Goal: Task Accomplishment & Management: Manage account settings

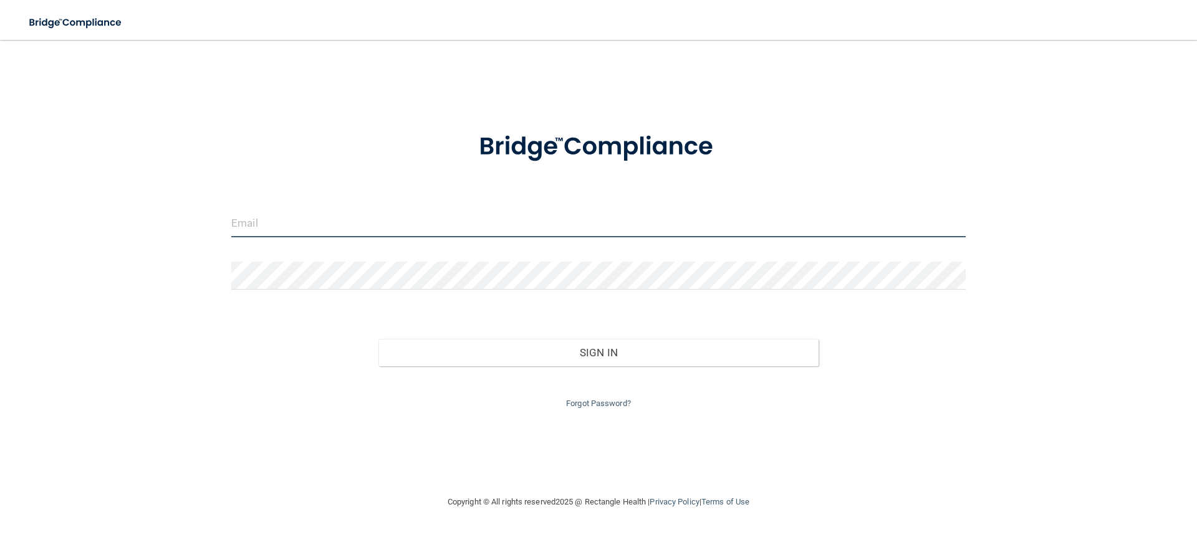
click at [420, 214] on input "email" at bounding box center [598, 223] width 734 height 28
type input "[EMAIL_ADDRESS][DOMAIN_NAME]"
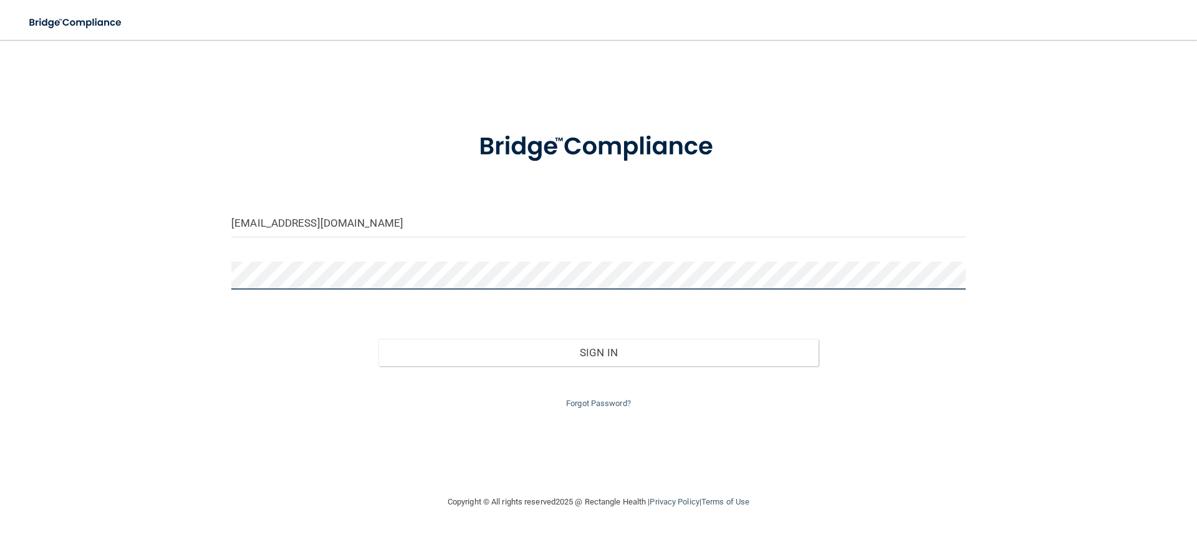
click at [378, 339] on button "Sign In" at bounding box center [598, 352] width 441 height 27
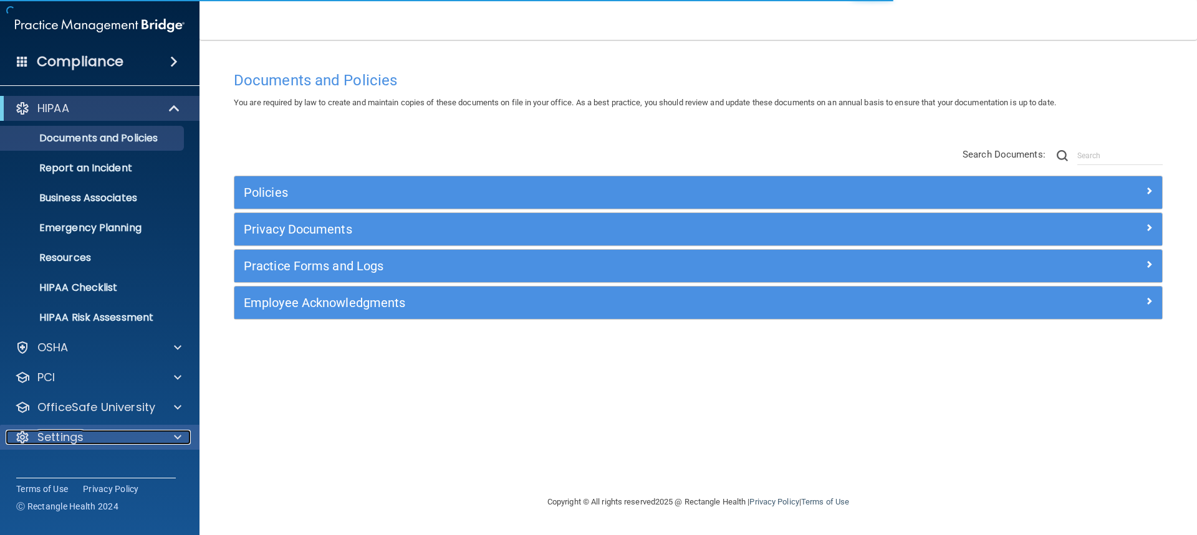
click at [92, 436] on div "Settings" at bounding box center [83, 437] width 155 height 15
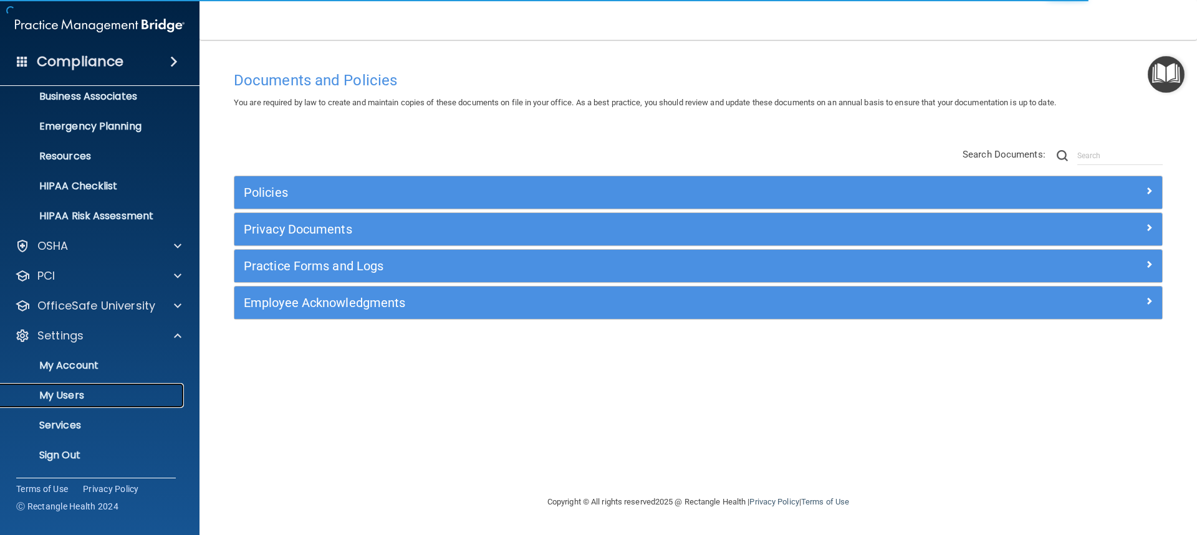
click at [70, 394] on p "My Users" at bounding box center [93, 396] width 170 height 12
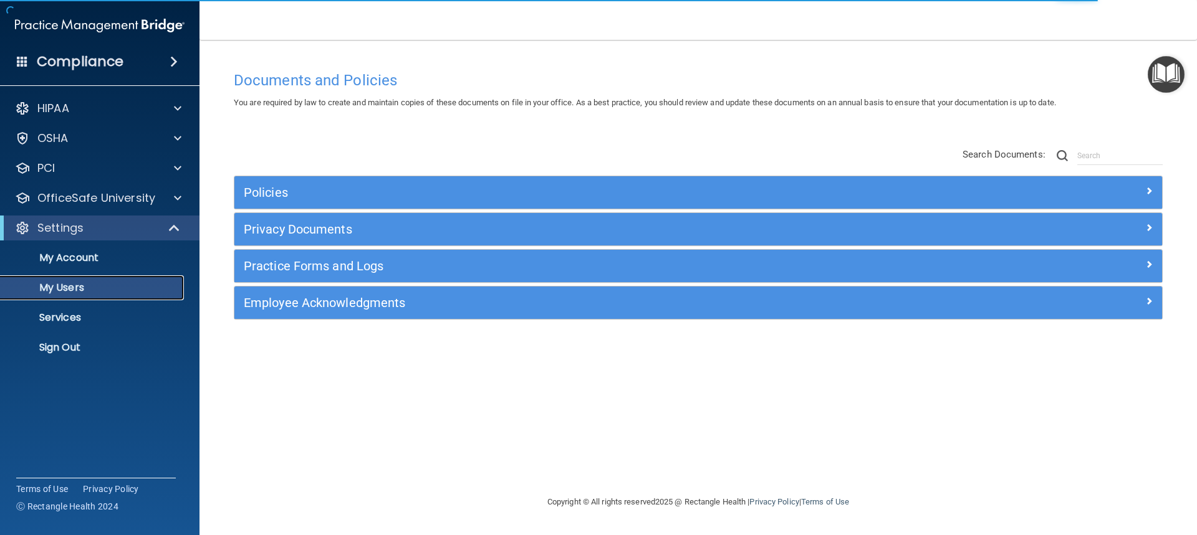
select select "20"
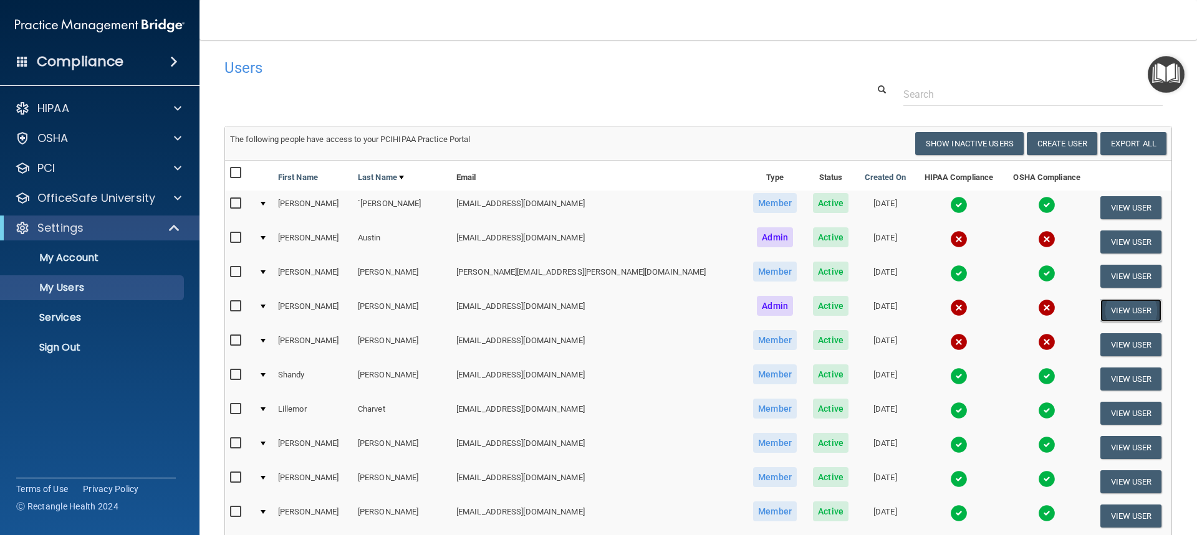
click at [1121, 306] on button "View User" at bounding box center [1131, 310] width 62 height 23
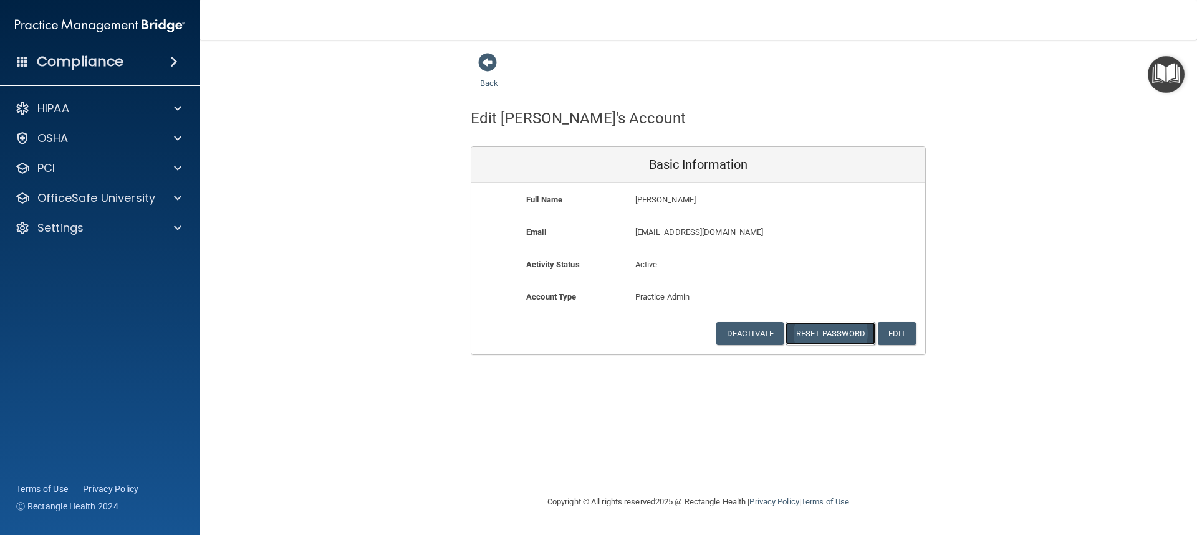
click at [838, 333] on button "Reset Password" at bounding box center [830, 333] width 90 height 23
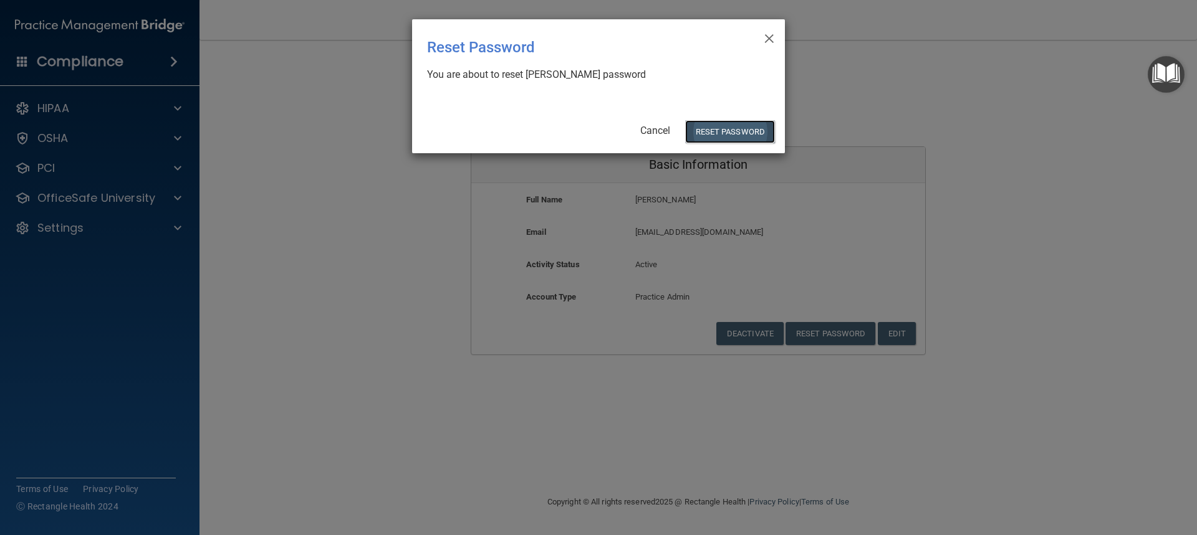
click at [740, 133] on button "Reset Password" at bounding box center [730, 131] width 90 height 23
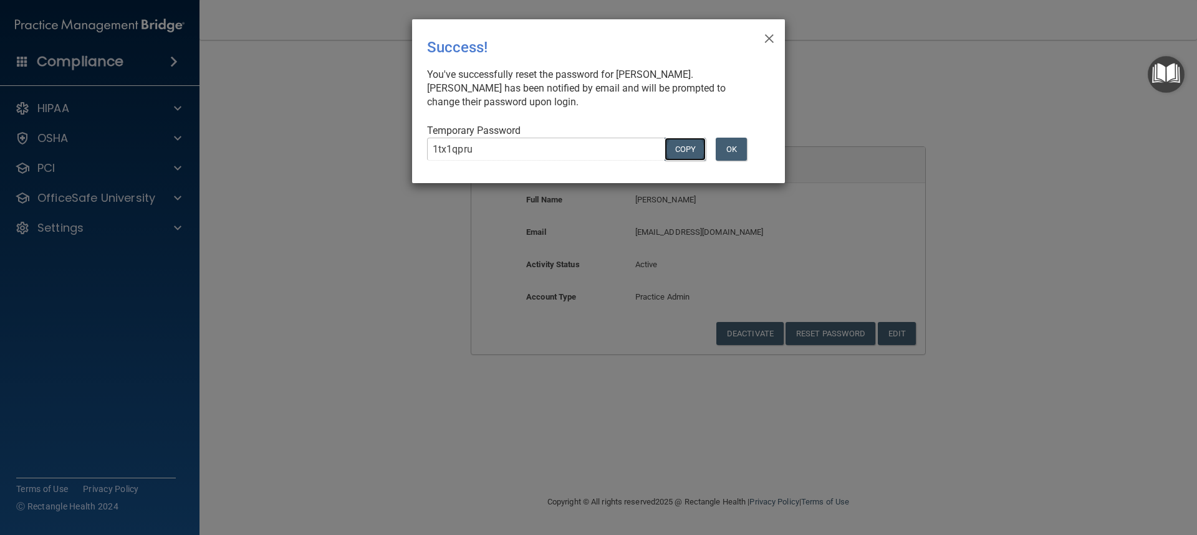
click at [686, 146] on button "COPY" at bounding box center [684, 149] width 41 height 23
click at [767, 36] on span "×" at bounding box center [769, 36] width 11 height 25
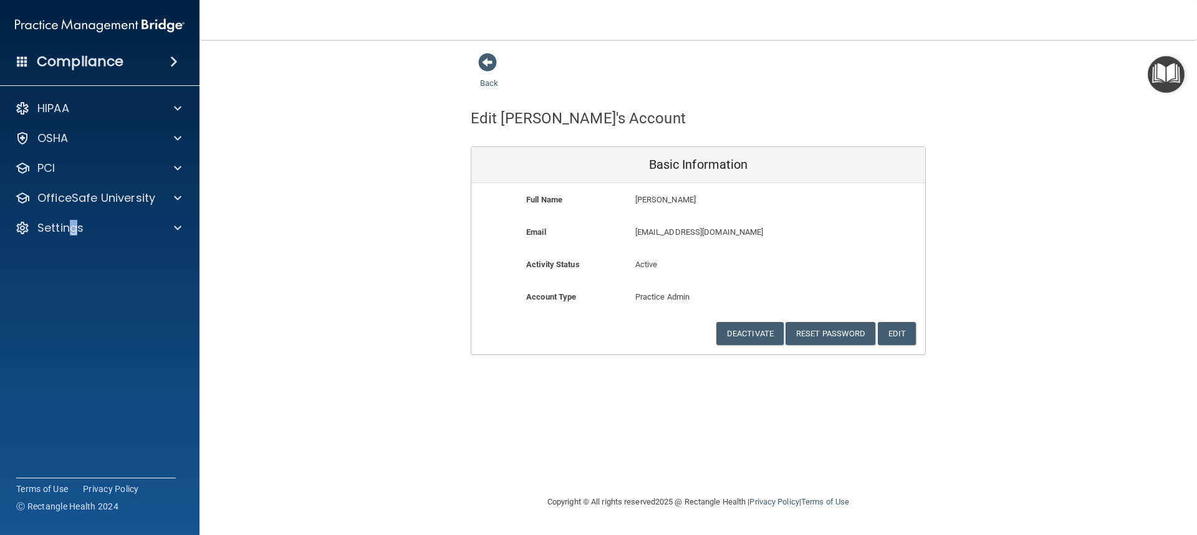
drag, startPoint x: 73, startPoint y: 364, endPoint x: 78, endPoint y: 358, distance: 8.0
click at [75, 361] on accordion "HIPAA Documents and Policies Report an Incident Business Associates Emergency P…" at bounding box center [100, 232] width 200 height 283
drag, startPoint x: 791, startPoint y: 234, endPoint x: 631, endPoint y: 233, distance: 159.6
click at [631, 233] on div "jbremerman@mosaicdentalcollective.org jbremerman@mosaicdentalcollective.org" at bounding box center [735, 236] width 218 height 23
copy p "jbremerman@mosaicdentalcollective.org"
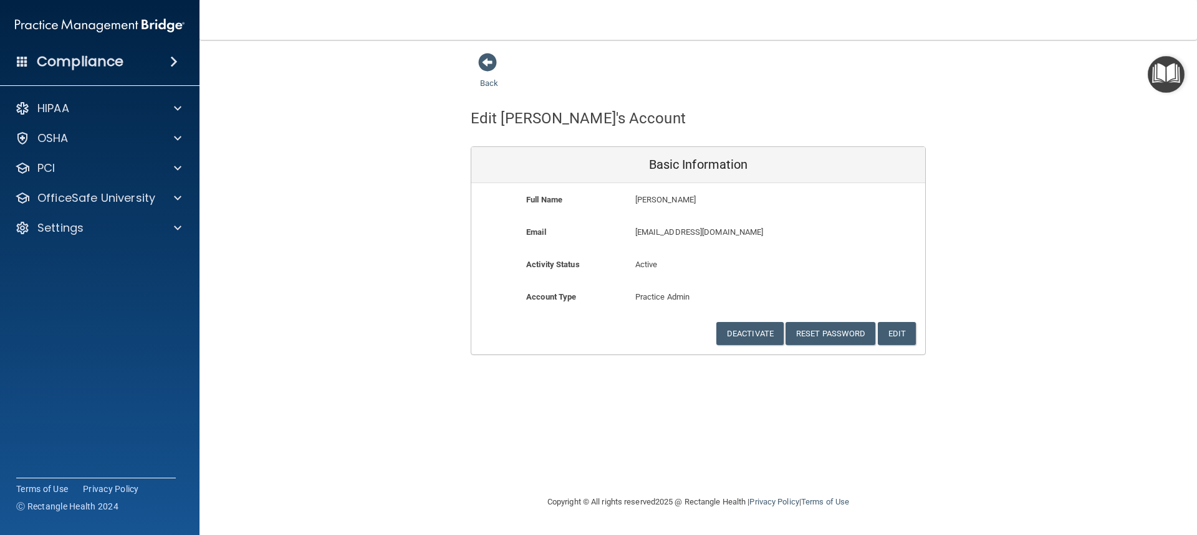
click at [82, 302] on accordion "HIPAA Documents and Policies Report an Incident Business Associates Emergency P…" at bounding box center [100, 232] width 200 height 283
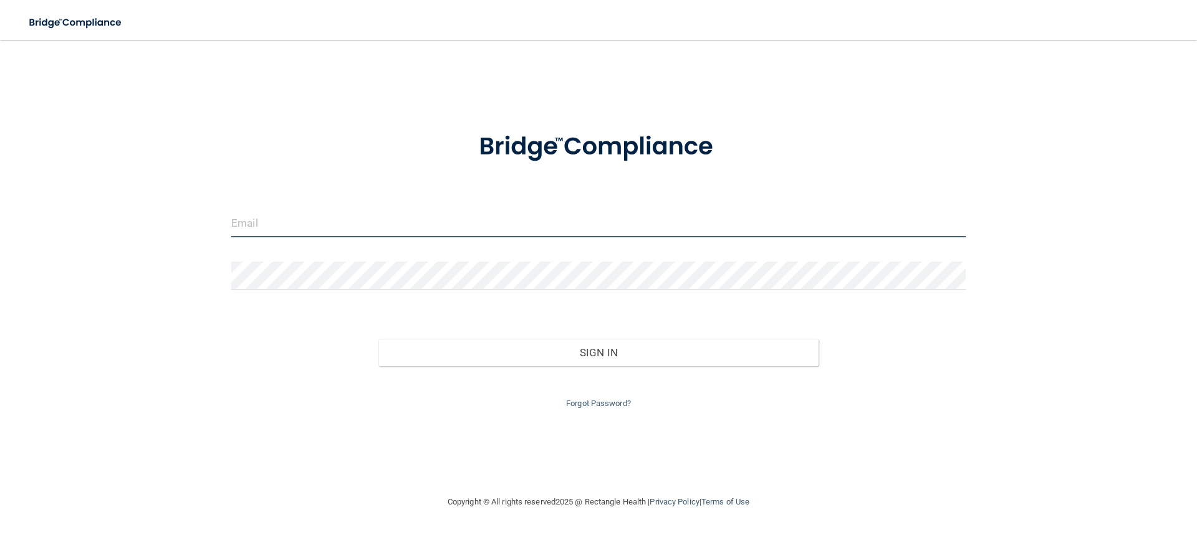
click at [375, 220] on input "email" at bounding box center [598, 223] width 734 height 28
paste input "[EMAIL_ADDRESS][DOMAIN_NAME]"
type input "[EMAIL_ADDRESS][DOMAIN_NAME]"
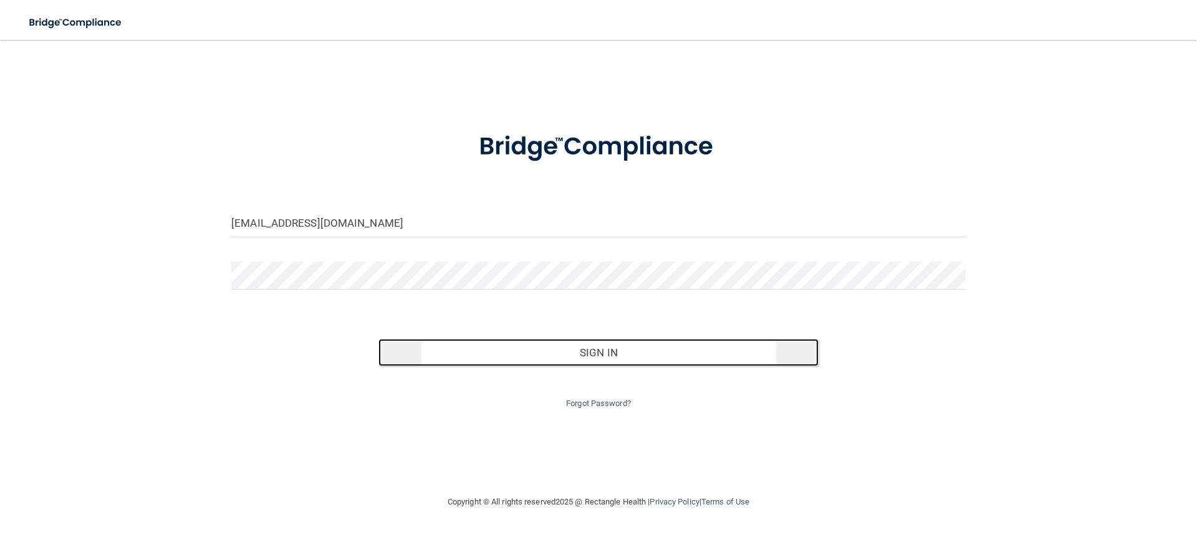
click at [603, 353] on button "Sign In" at bounding box center [598, 352] width 441 height 27
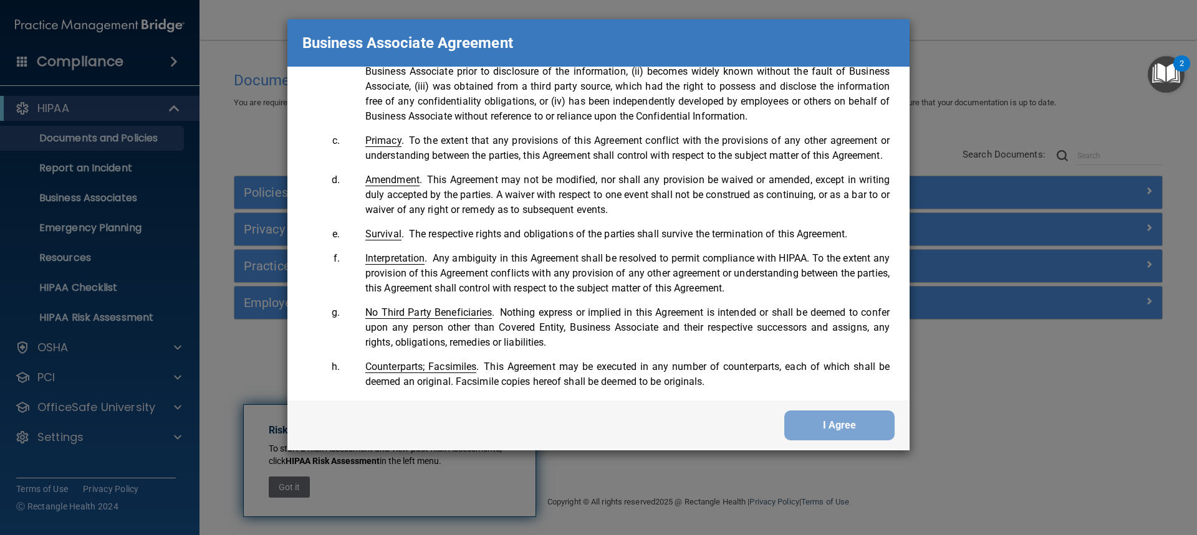
scroll to position [2542, 0]
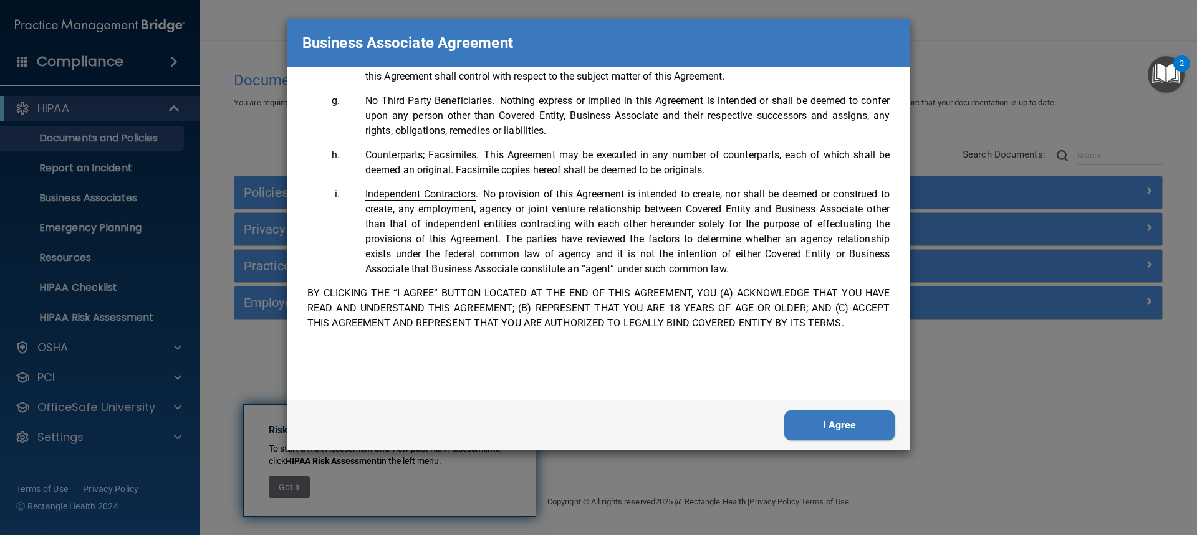
click at [846, 420] on button "I Agree" at bounding box center [839, 426] width 110 height 30
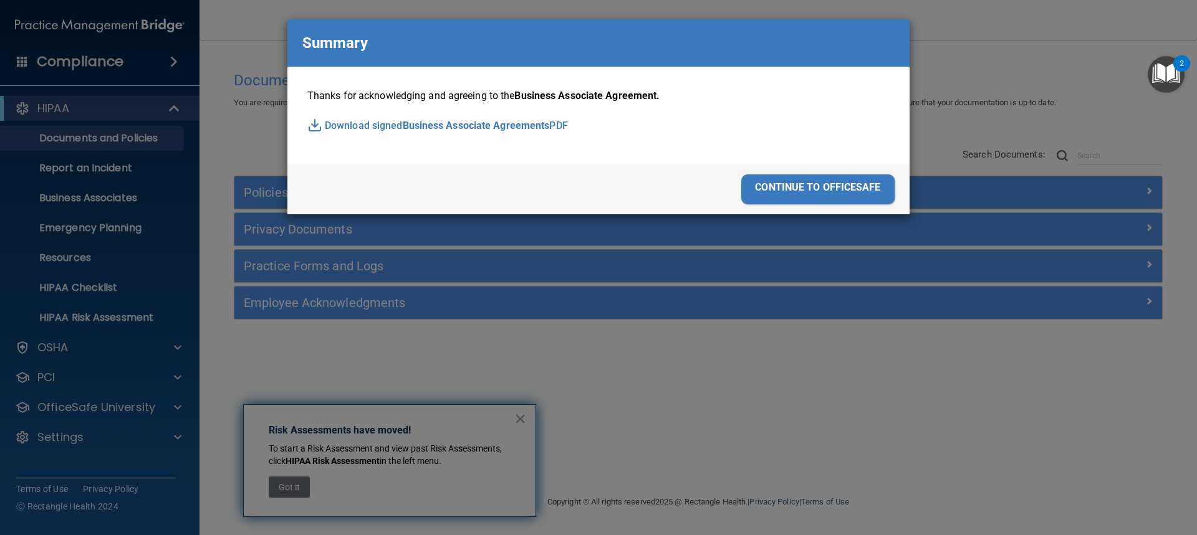
click at [679, 422] on div "Business Associate Agreement Please sign this updated Business Associate Agreem…" at bounding box center [598, 267] width 1197 height 535
